Goal: Task Accomplishment & Management: Manage account settings

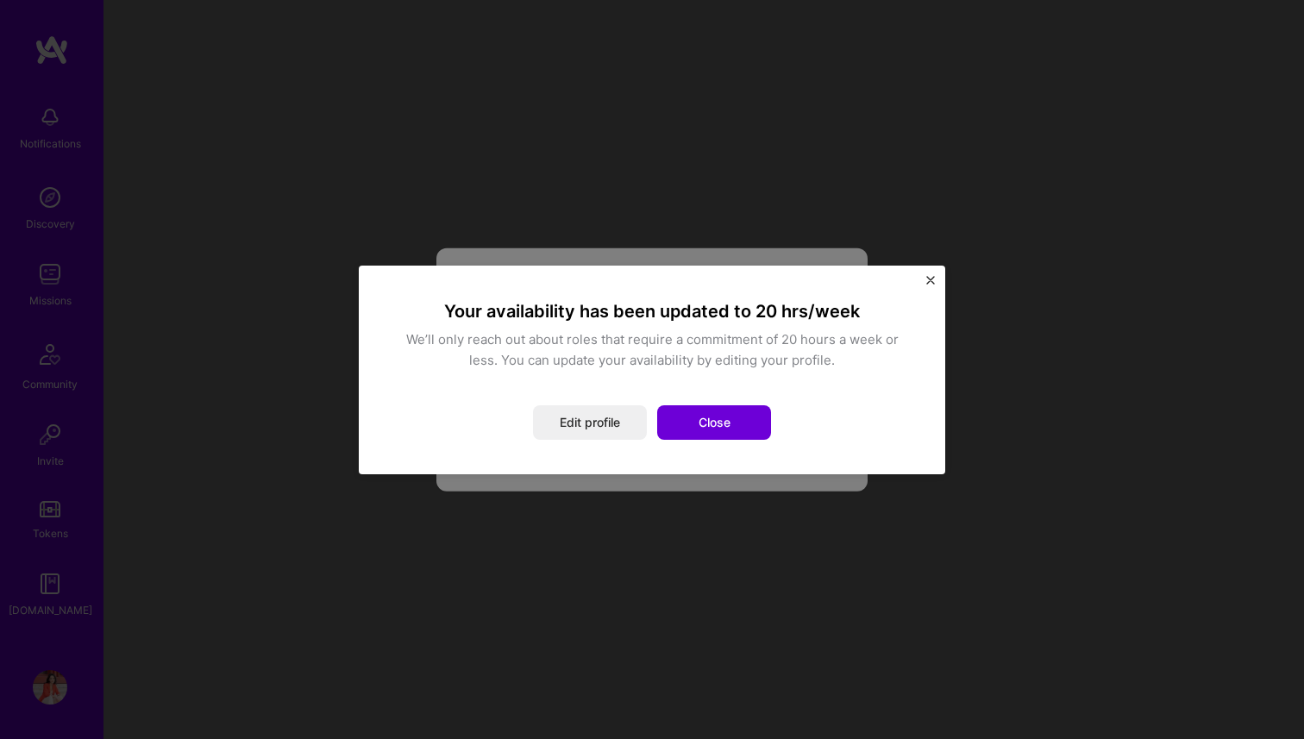
click at [540, 392] on div "Your availability has been updated to 20 hrs/week We’ll only reach out about ro…" at bounding box center [651, 370] width 517 height 140
click at [703, 423] on button "Close" at bounding box center [714, 422] width 114 height 34
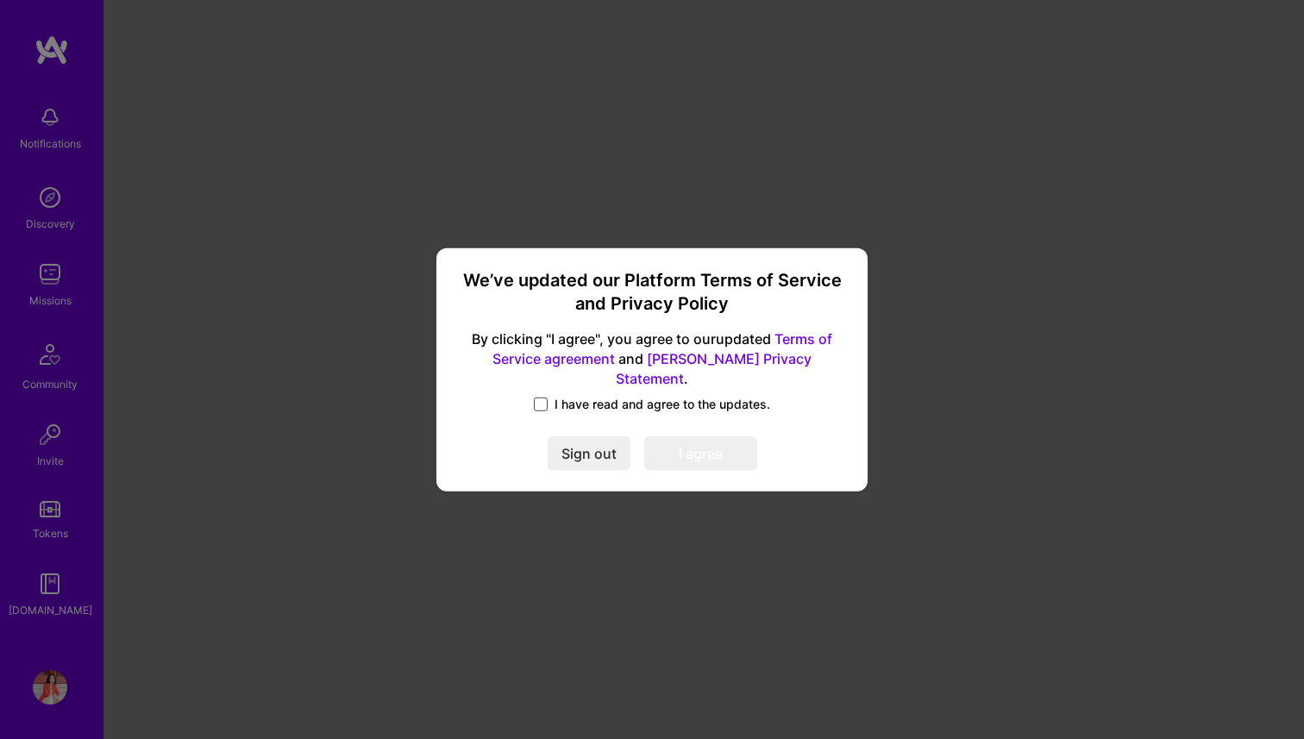
click at [542, 398] on span at bounding box center [541, 405] width 14 height 14
click at [0, 0] on input "I have read and agree to the updates." at bounding box center [0, 0] width 0 height 0
click at [686, 441] on button "I agree" at bounding box center [700, 453] width 113 height 34
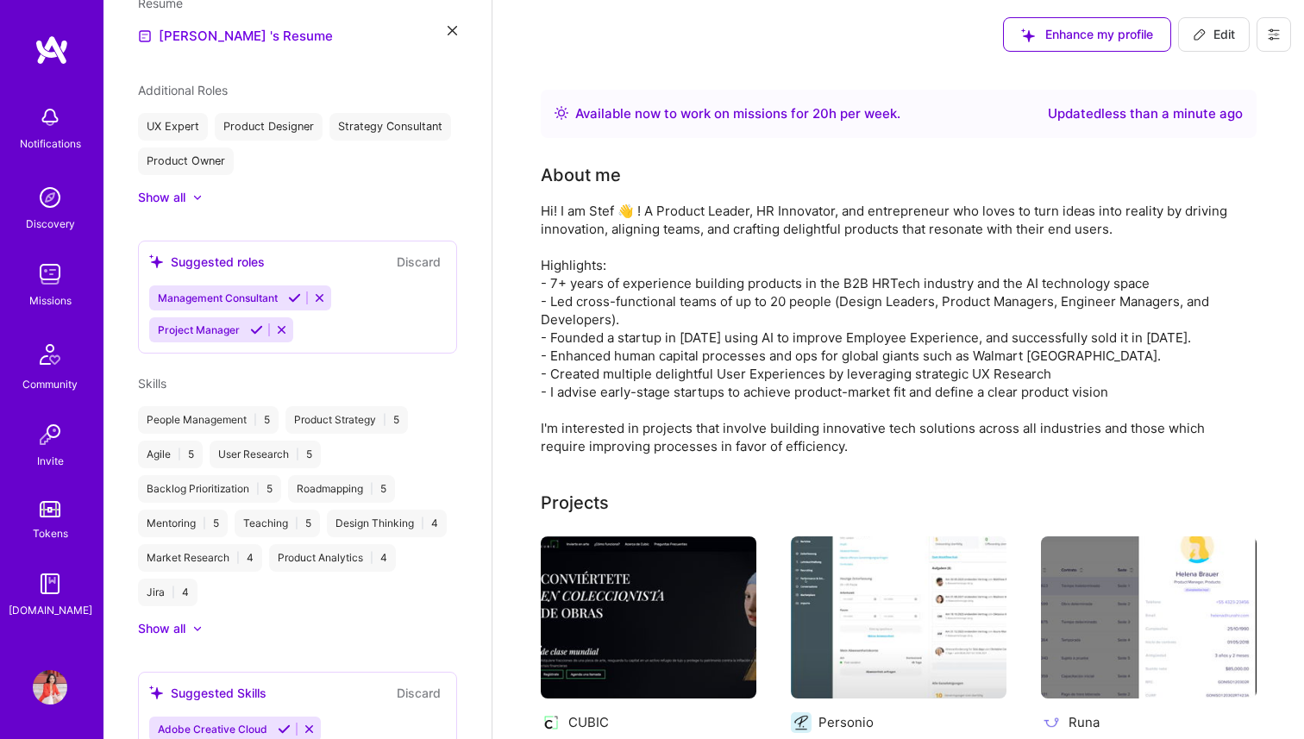
scroll to position [682, 0]
click at [293, 302] on icon at bounding box center [294, 300] width 13 height 13
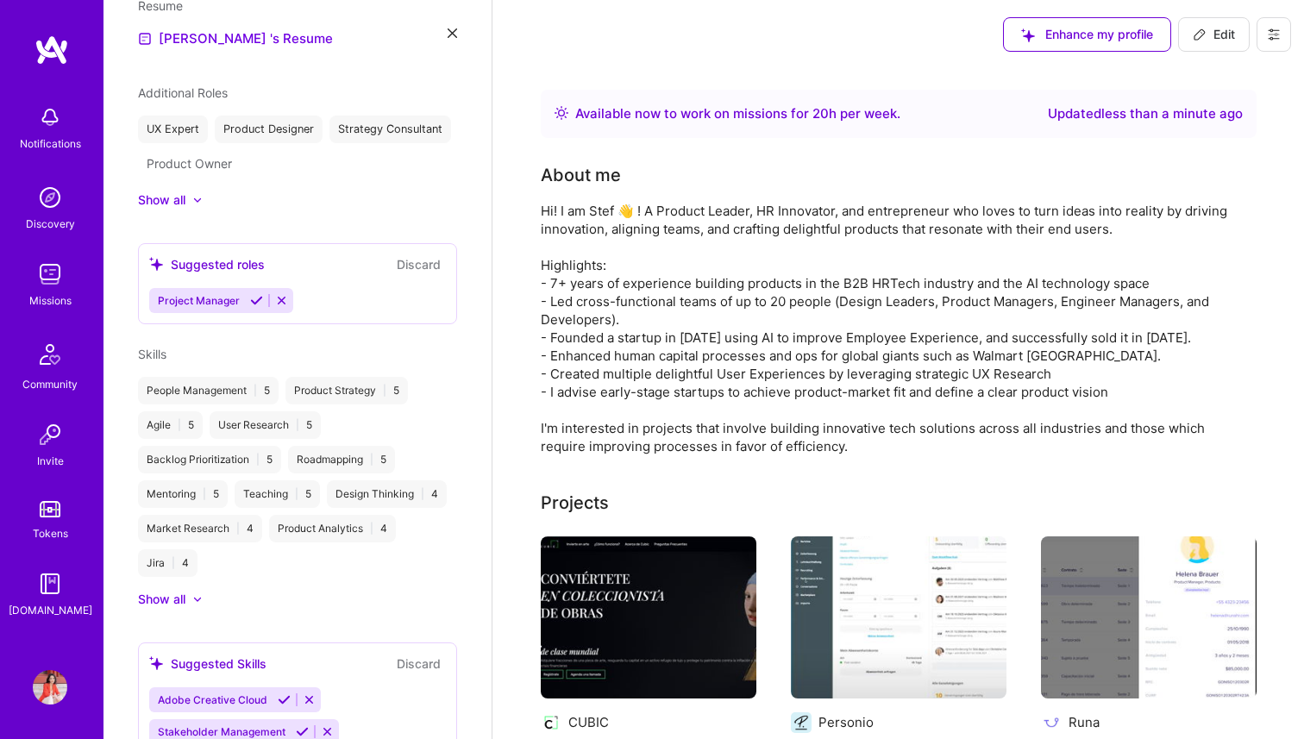
click at [257, 301] on icon at bounding box center [256, 300] width 13 height 13
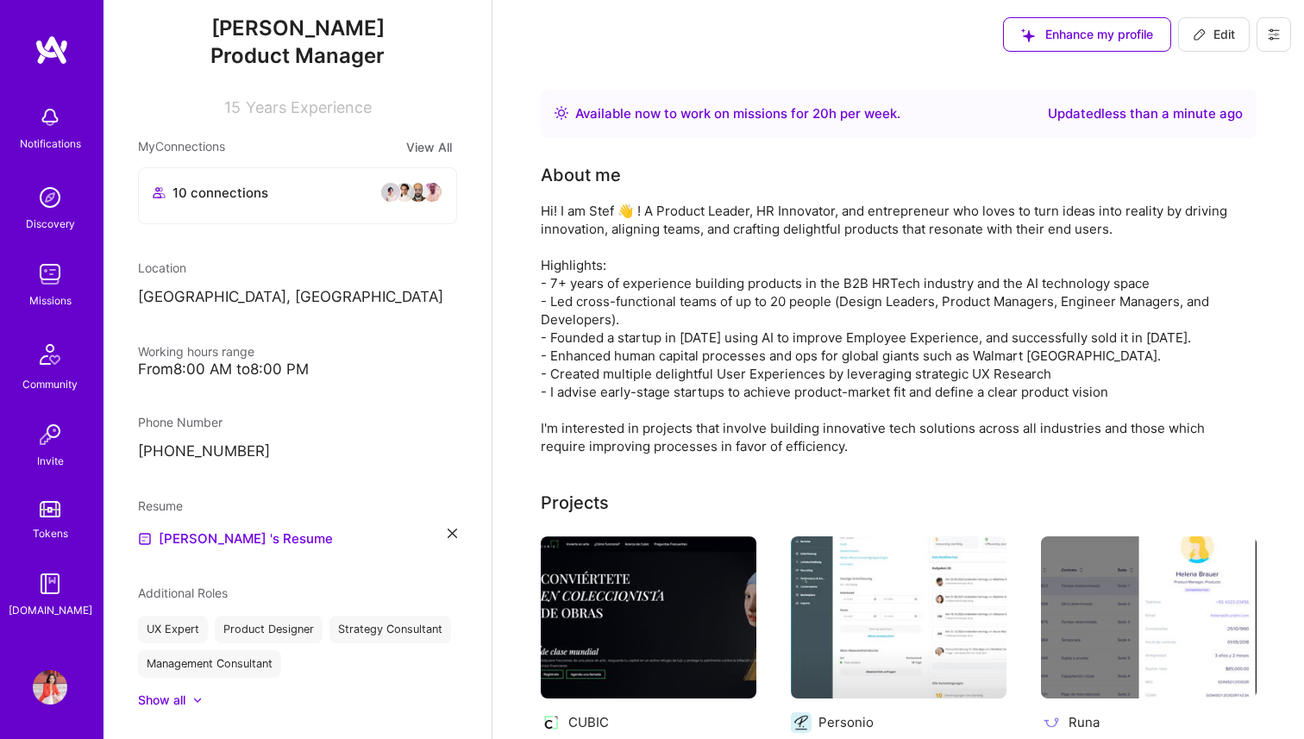
scroll to position [0, 0]
